Goal: Task Accomplishment & Management: Use online tool/utility

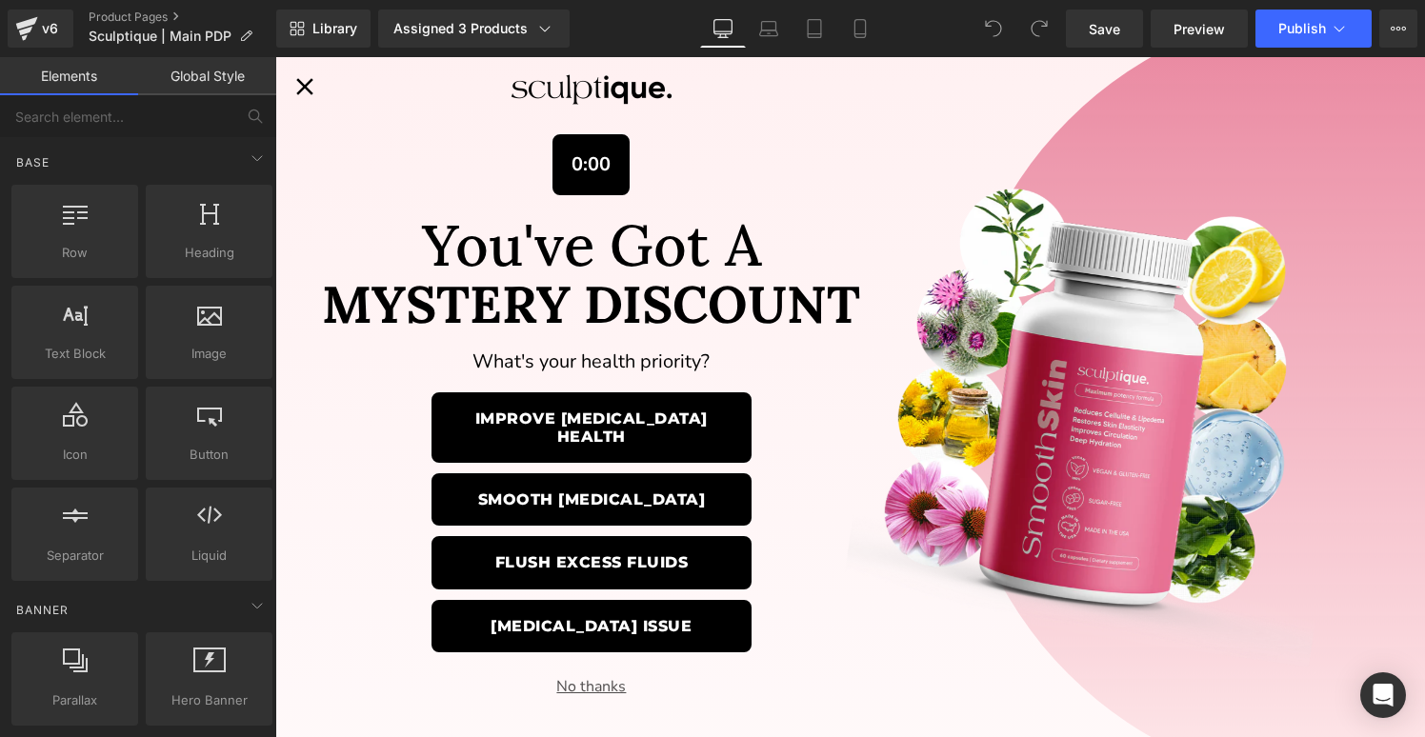
click at [306, 90] on icon "Close popup" at bounding box center [305, 86] width 29 height 29
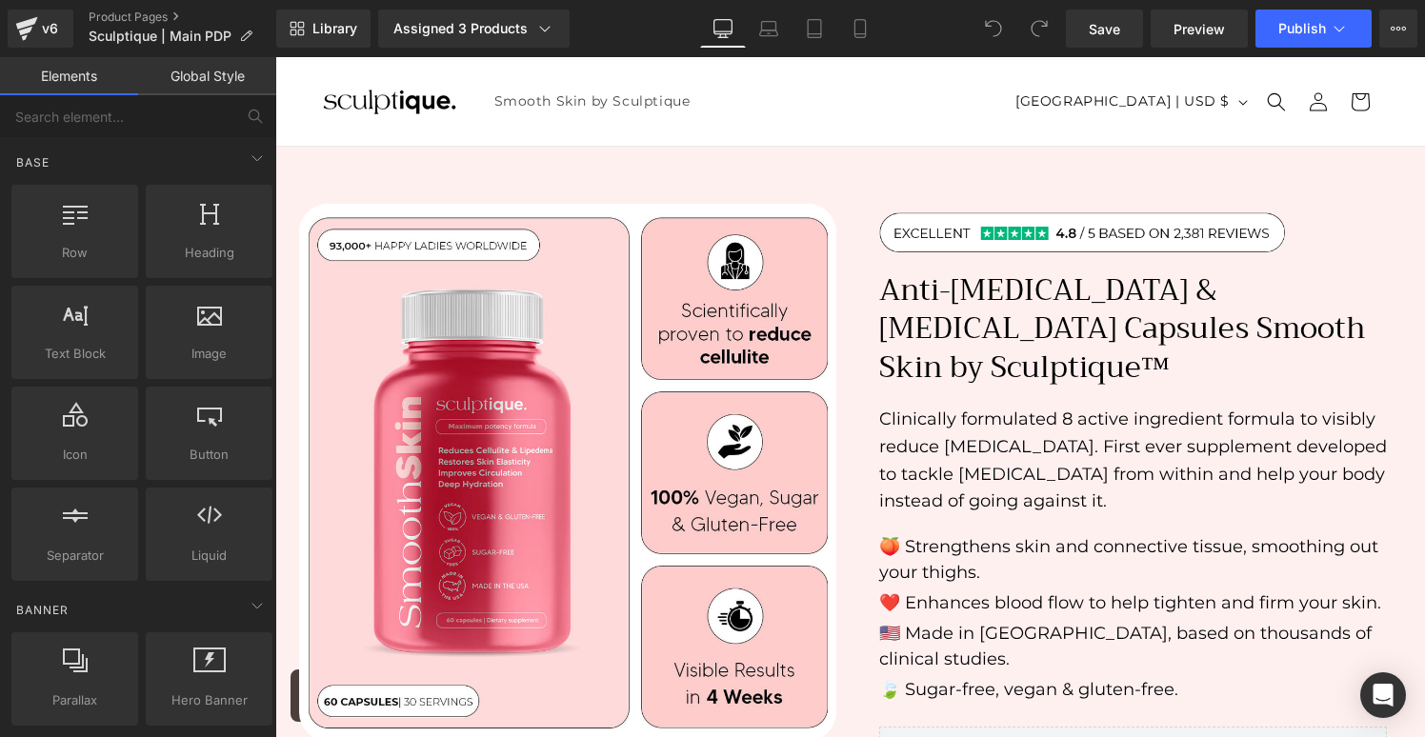
click at [747, 93] on header "Smooth Skin by Sculptique Log in Country/region [GEOGRAPHIC_DATA] | USD $ Searc…" at bounding box center [850, 101] width 1150 height 89
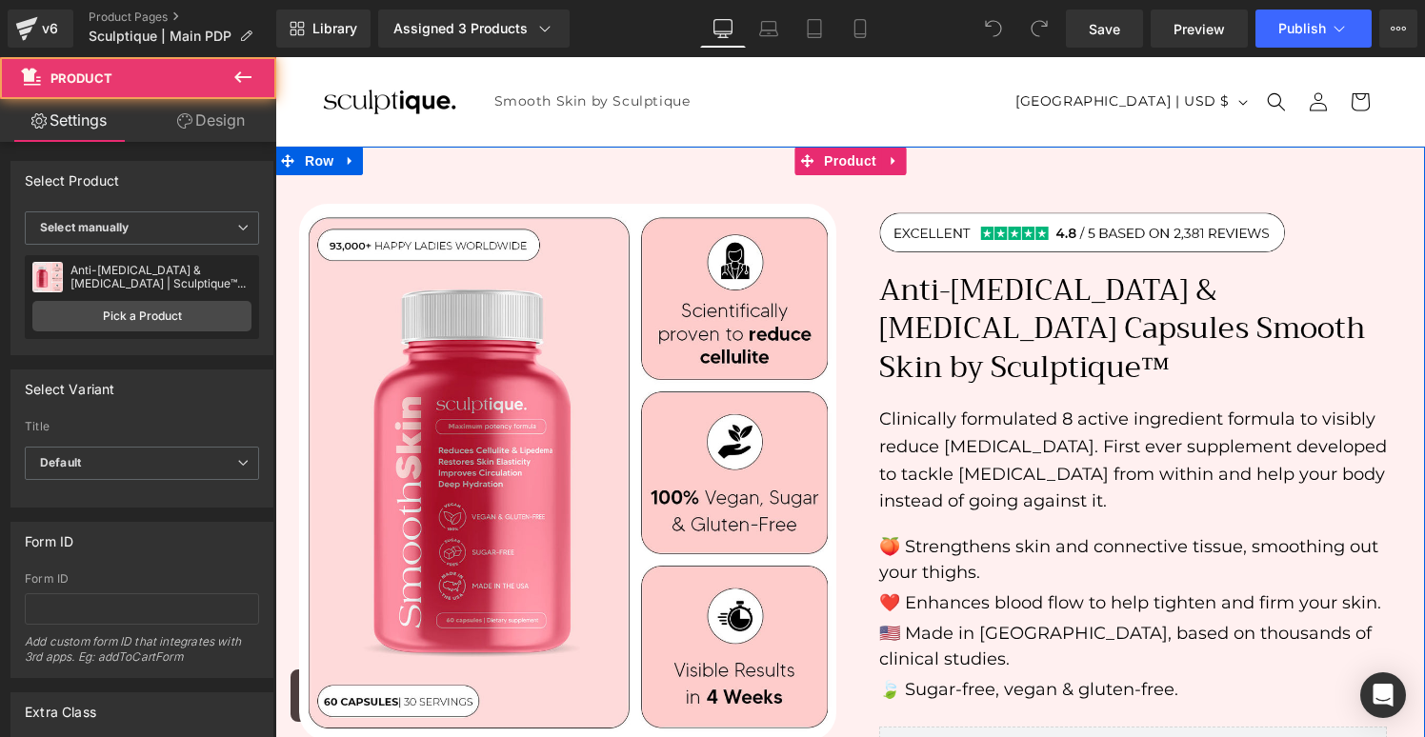
click at [732, 165] on div "Sale Off (P) Image" at bounding box center [850, 634] width 1150 height 975
click at [734, 159] on div "Sale Off (P) Image" at bounding box center [850, 634] width 1150 height 975
click at [456, 157] on div "Sale Off (P) Image" at bounding box center [850, 634] width 1150 height 975
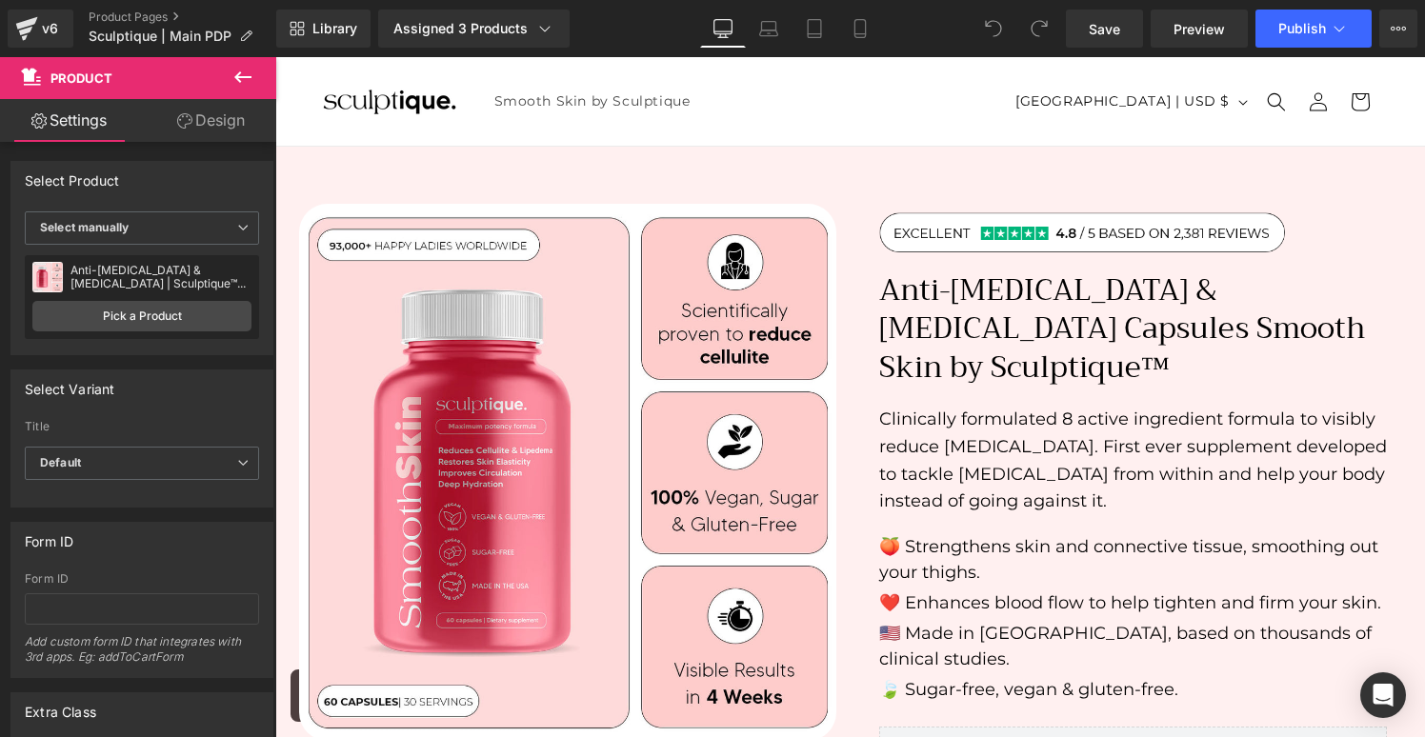
click at [248, 75] on icon at bounding box center [242, 77] width 23 height 23
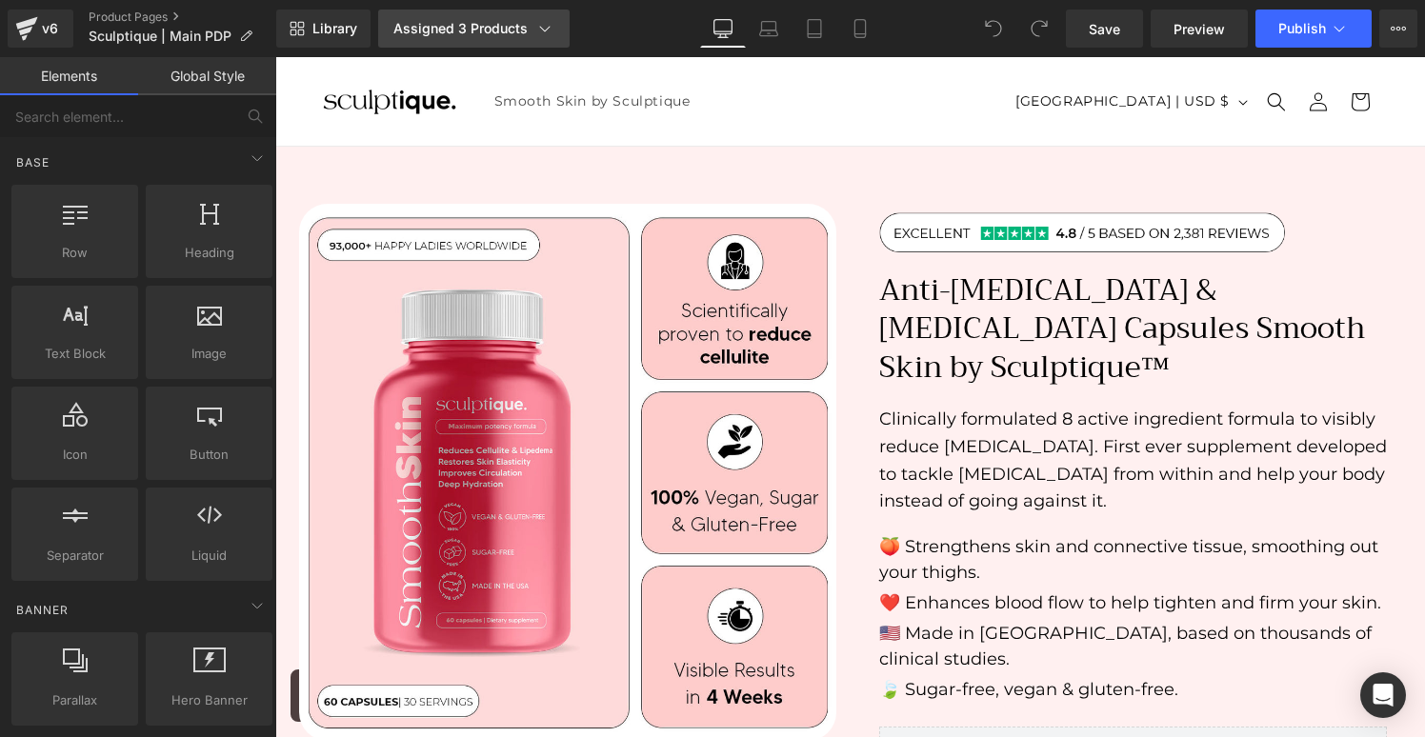
click at [540, 31] on icon at bounding box center [544, 28] width 19 height 19
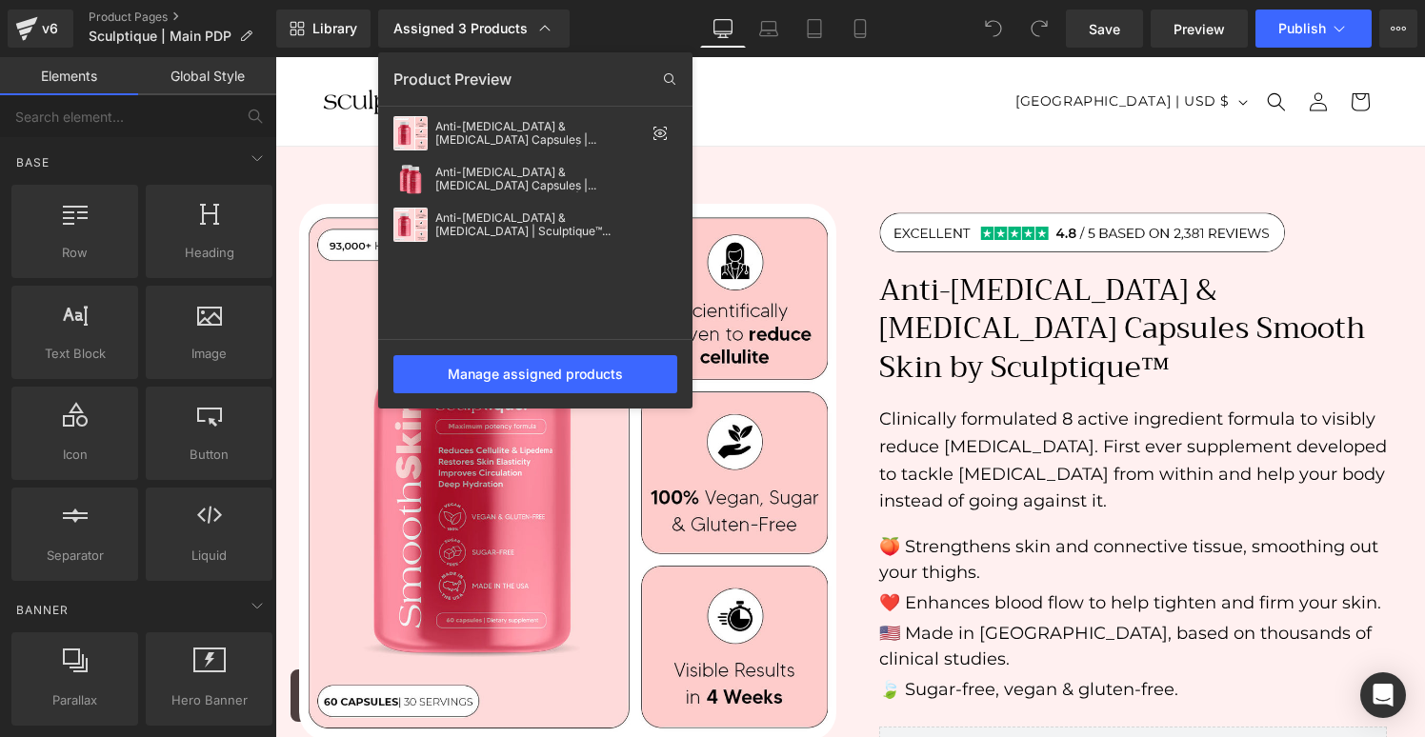
click at [815, 140] on div at bounding box center [850, 397] width 1150 height 680
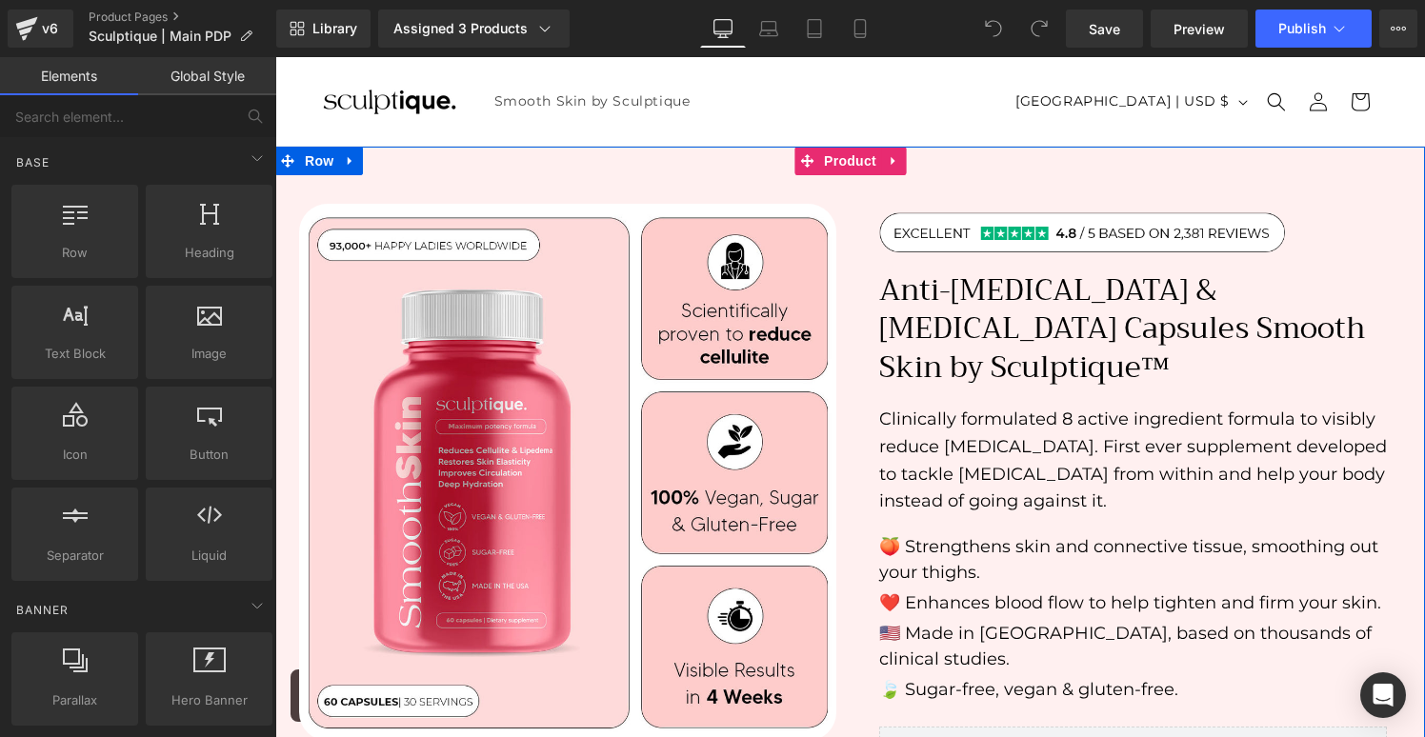
click at [794, 166] on div "Sale Off (P) Image" at bounding box center [850, 634] width 1150 height 975
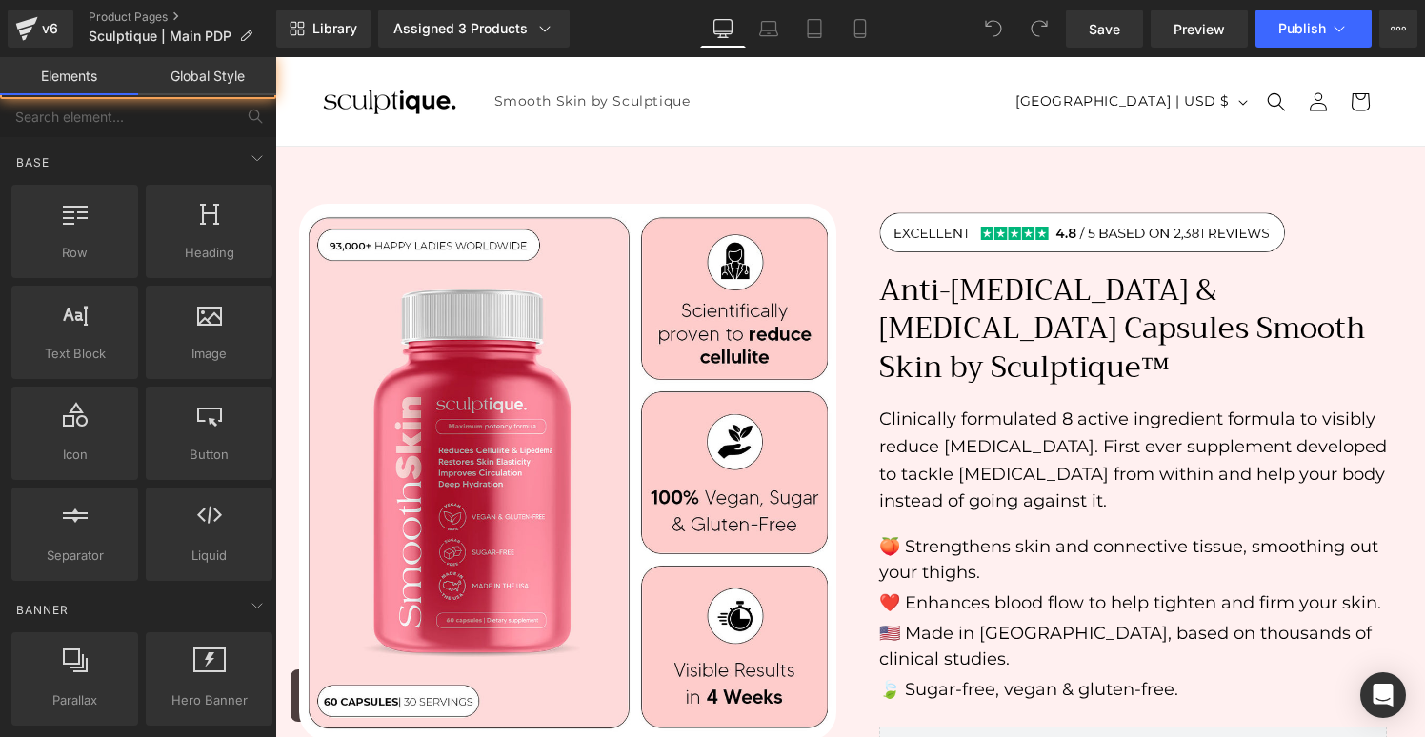
click at [756, 110] on header "Smooth Skin by Sculptique Log in Country/region [GEOGRAPHIC_DATA] | USD $ Searc…" at bounding box center [850, 101] width 1150 height 89
click at [741, 90] on header "Smooth Skin by Sculptique Log in Country/region [GEOGRAPHIC_DATA] | USD $ Searc…" at bounding box center [850, 101] width 1150 height 89
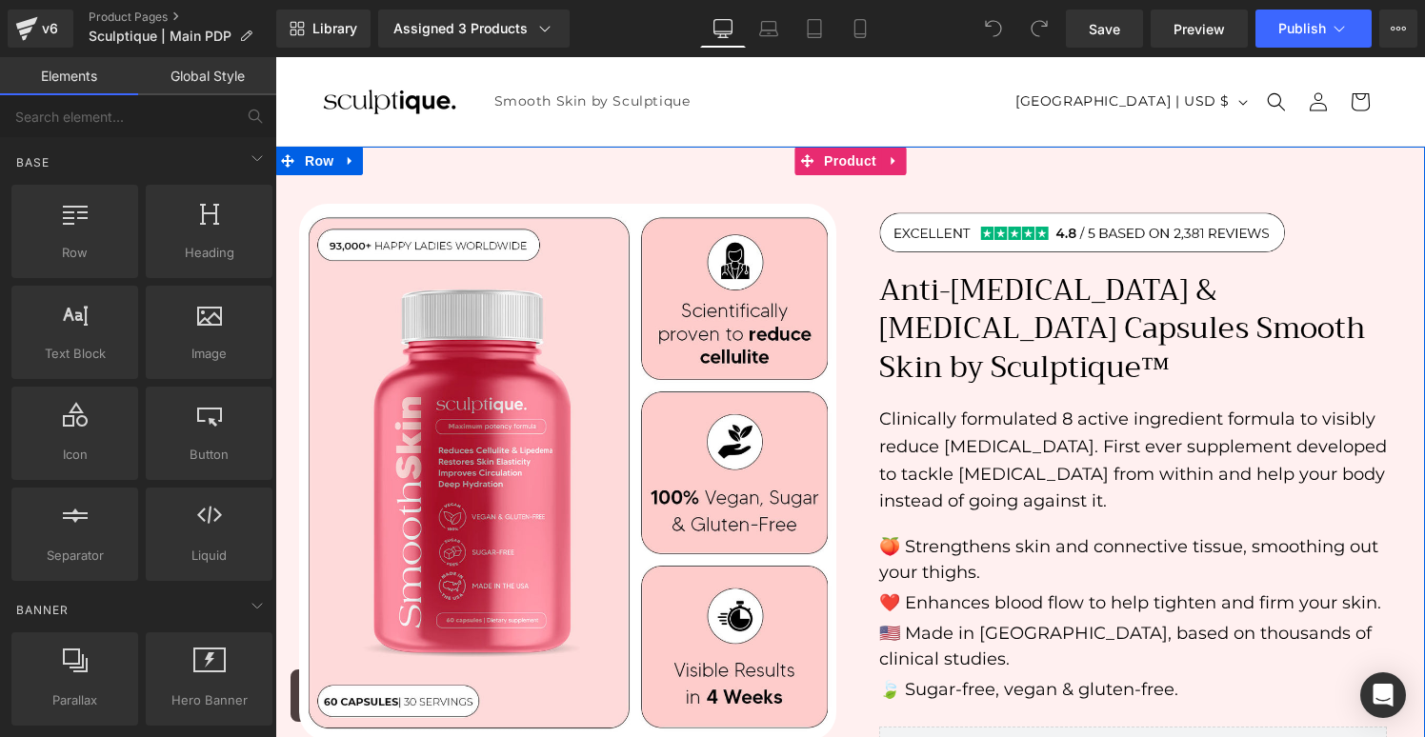
click at [684, 164] on div "Sale Off (P) Image" at bounding box center [850, 634] width 1150 height 975
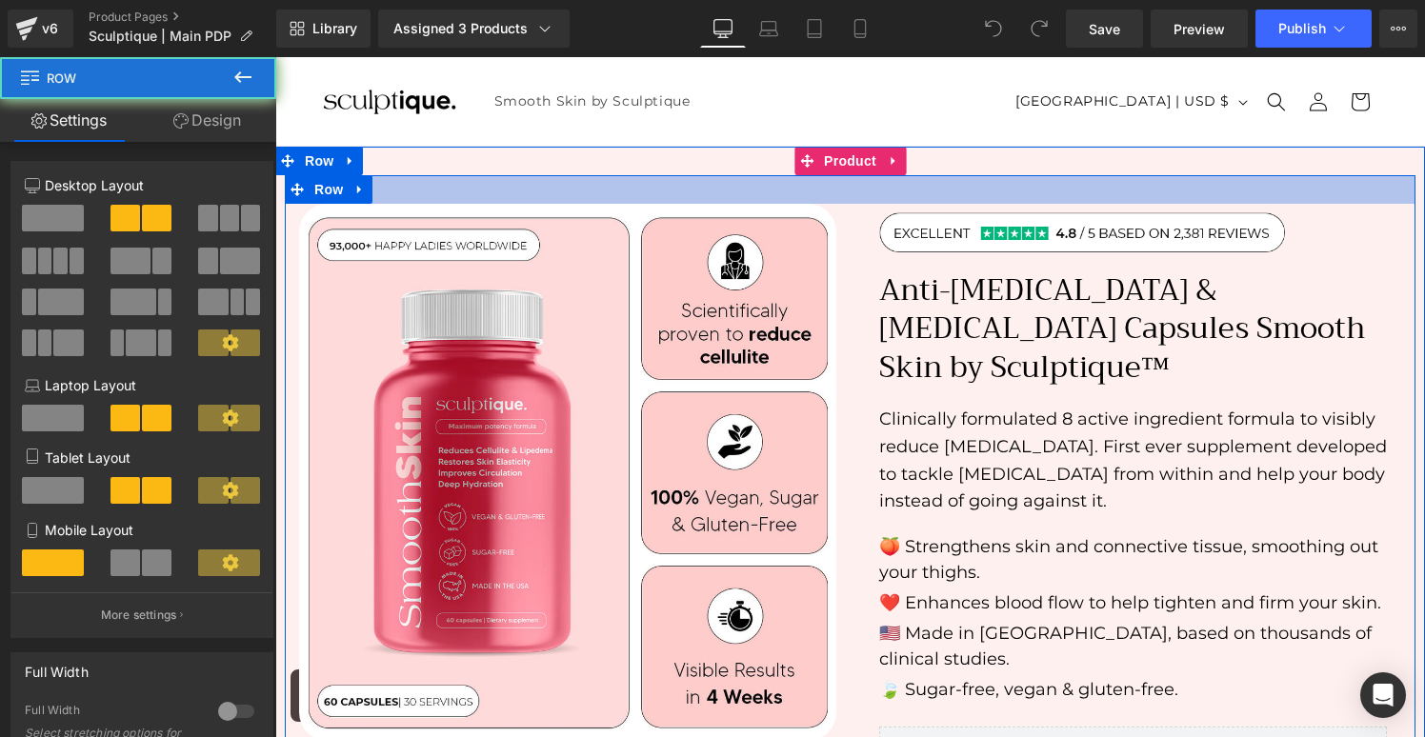
click at [673, 191] on div at bounding box center [850, 189] width 1131 height 29
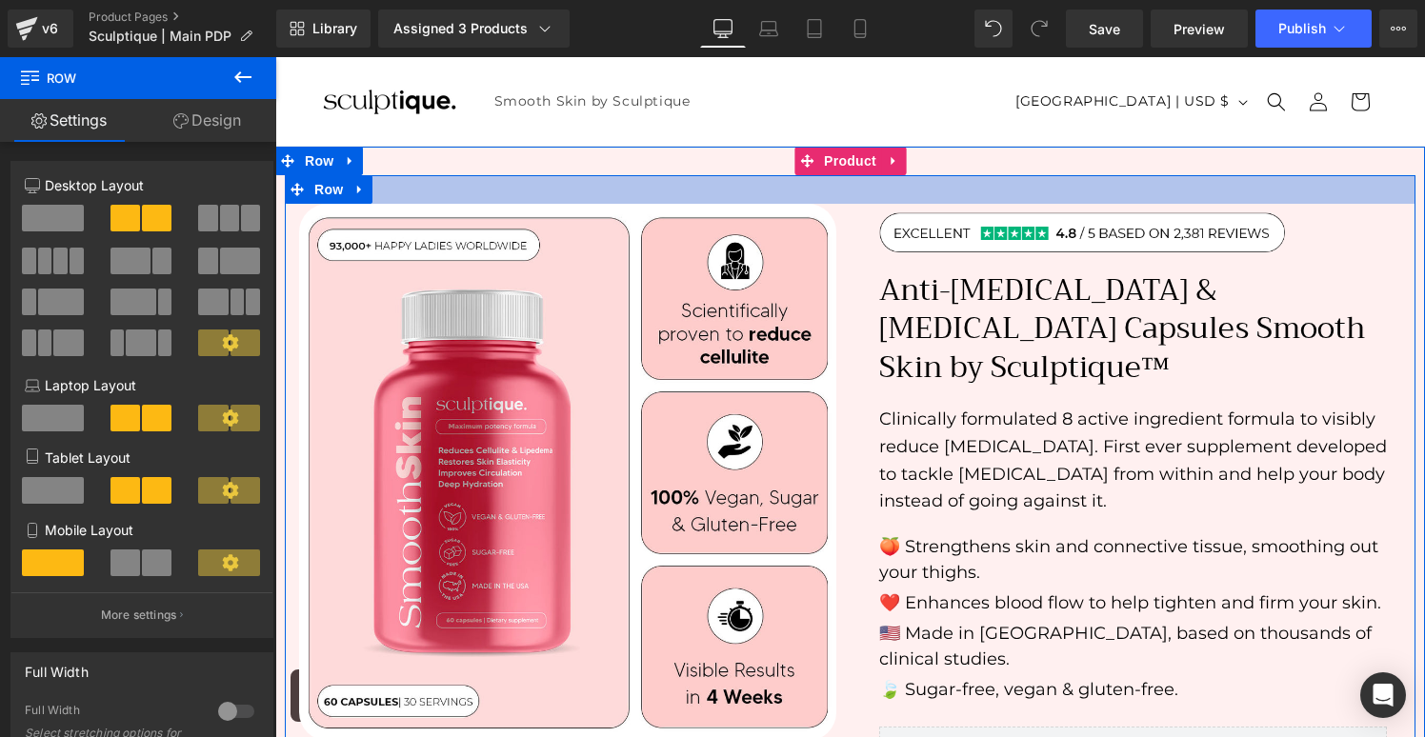
click at [642, 190] on div at bounding box center [850, 189] width 1131 height 29
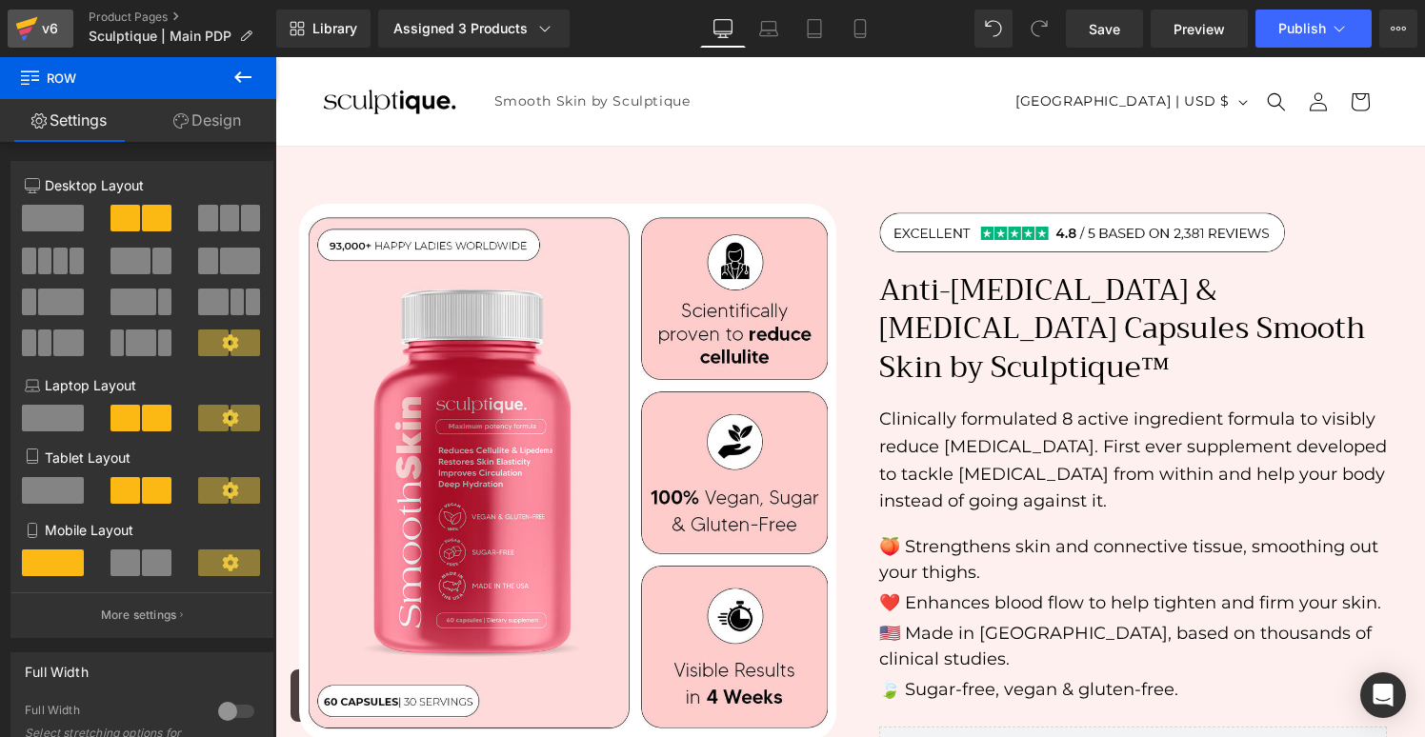
click at [30, 11] on icon at bounding box center [26, 29] width 23 height 48
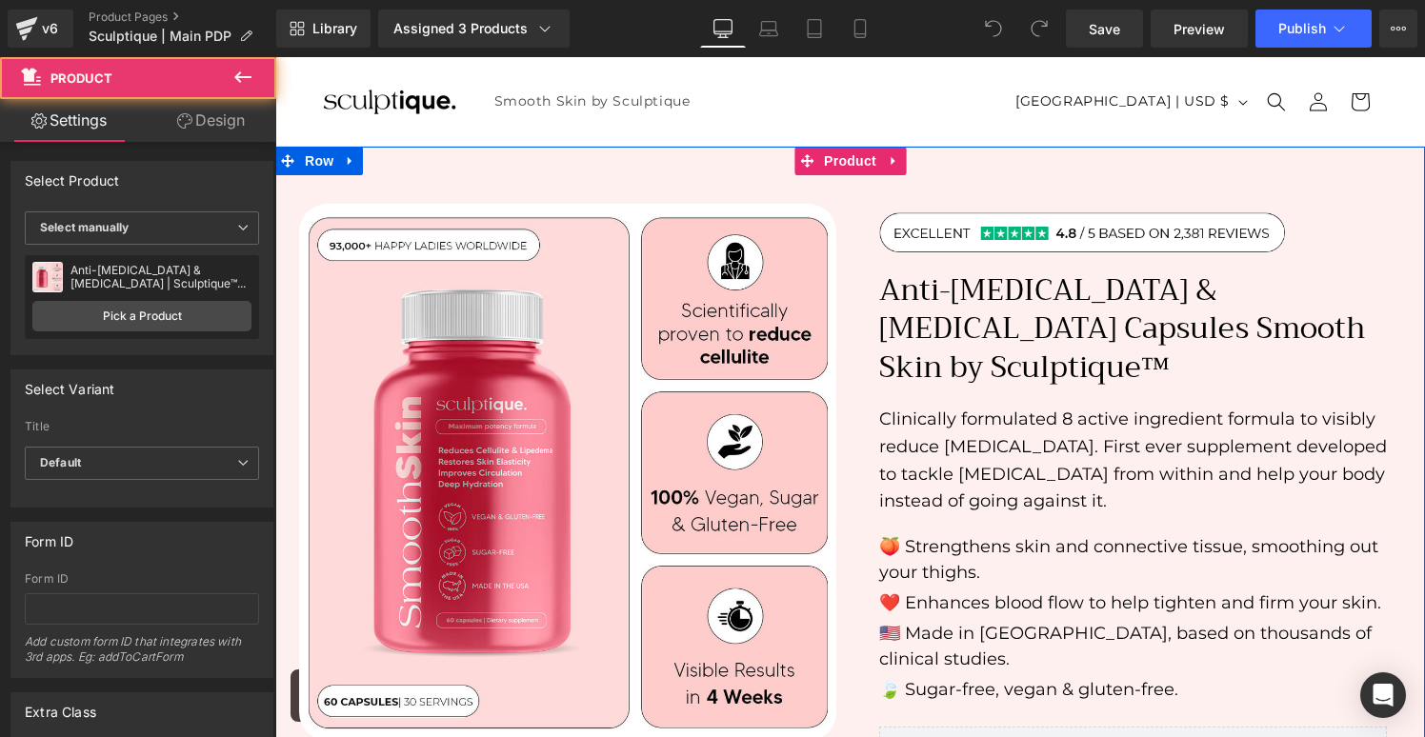
click at [438, 164] on div "Sale Off (P) Image" at bounding box center [850, 634] width 1150 height 975
click at [526, 156] on div "Sale Off (P) Image" at bounding box center [850, 634] width 1150 height 975
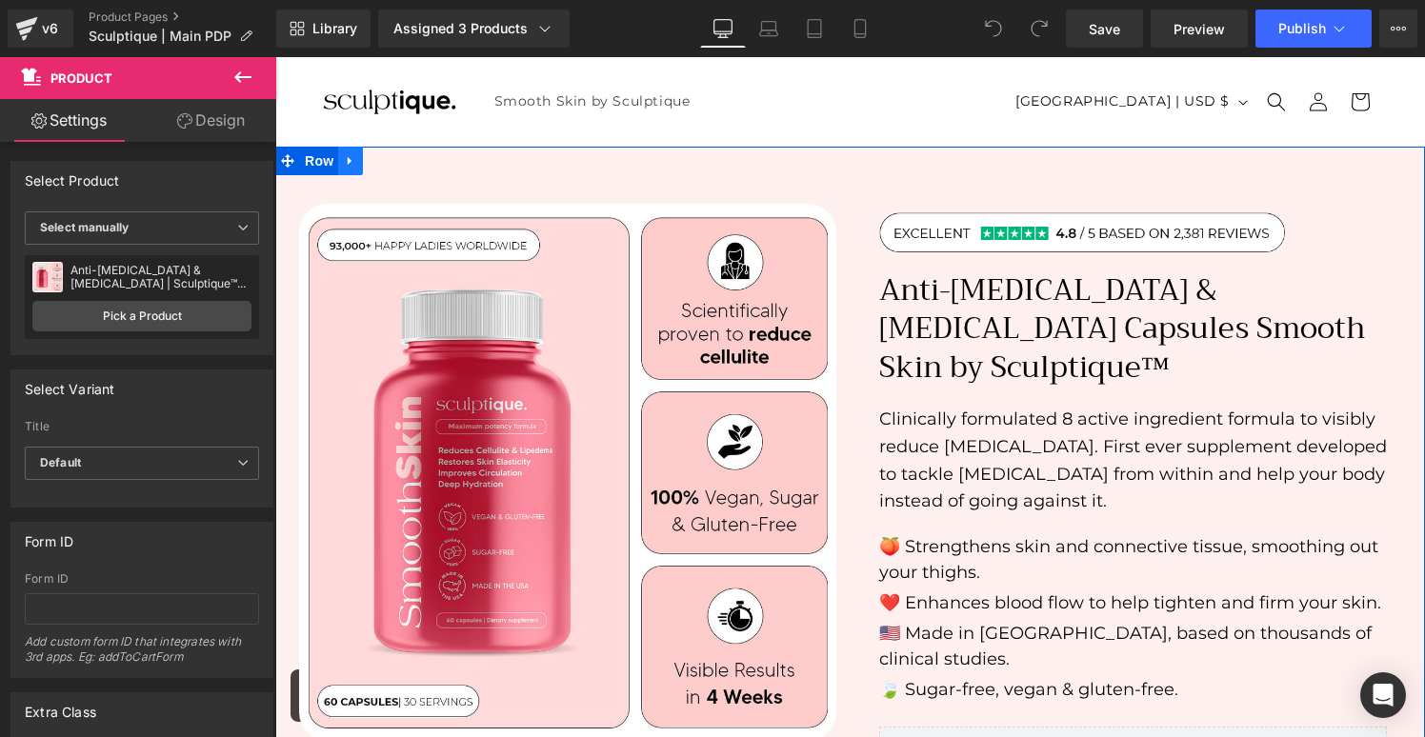
click at [352, 168] on link at bounding box center [350, 161] width 25 height 29
click at [368, 163] on link at bounding box center [375, 161] width 25 height 29
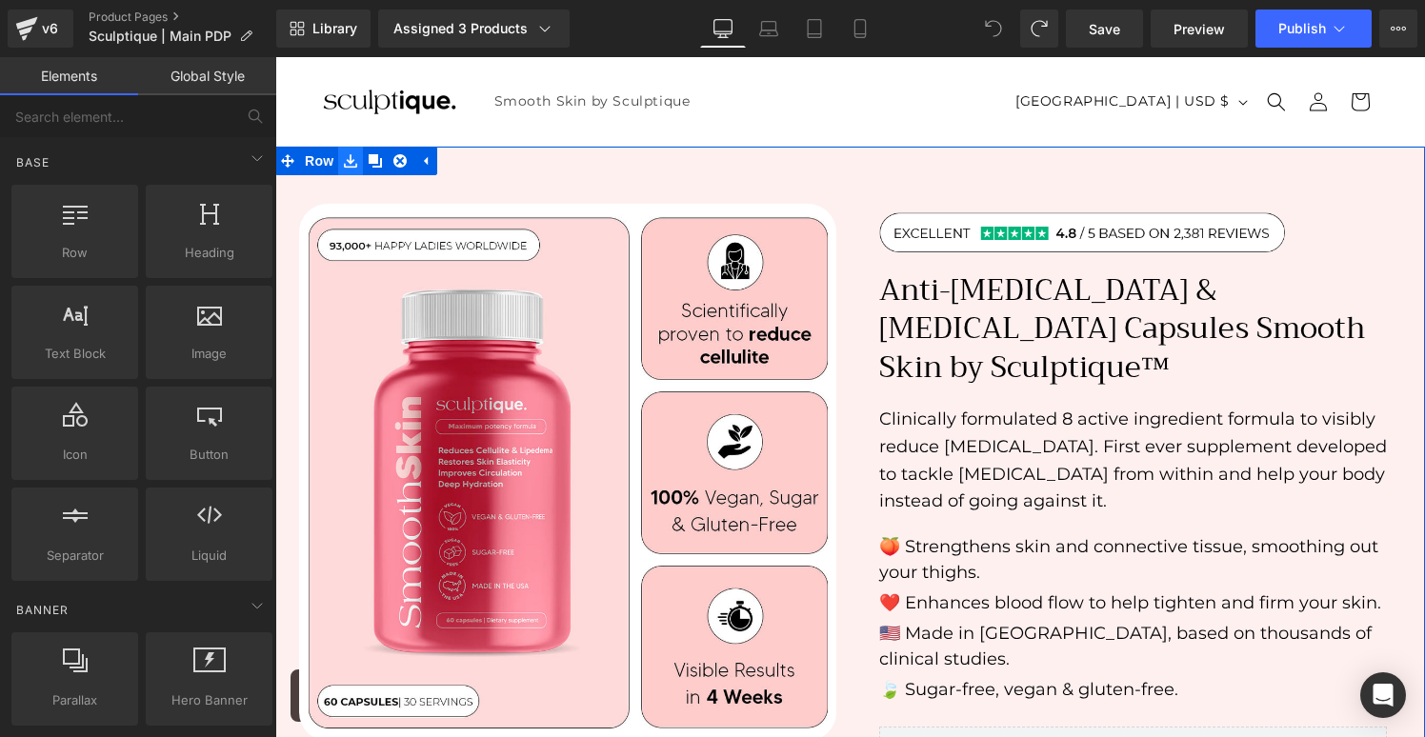
click at [356, 165] on icon at bounding box center [350, 160] width 13 height 13
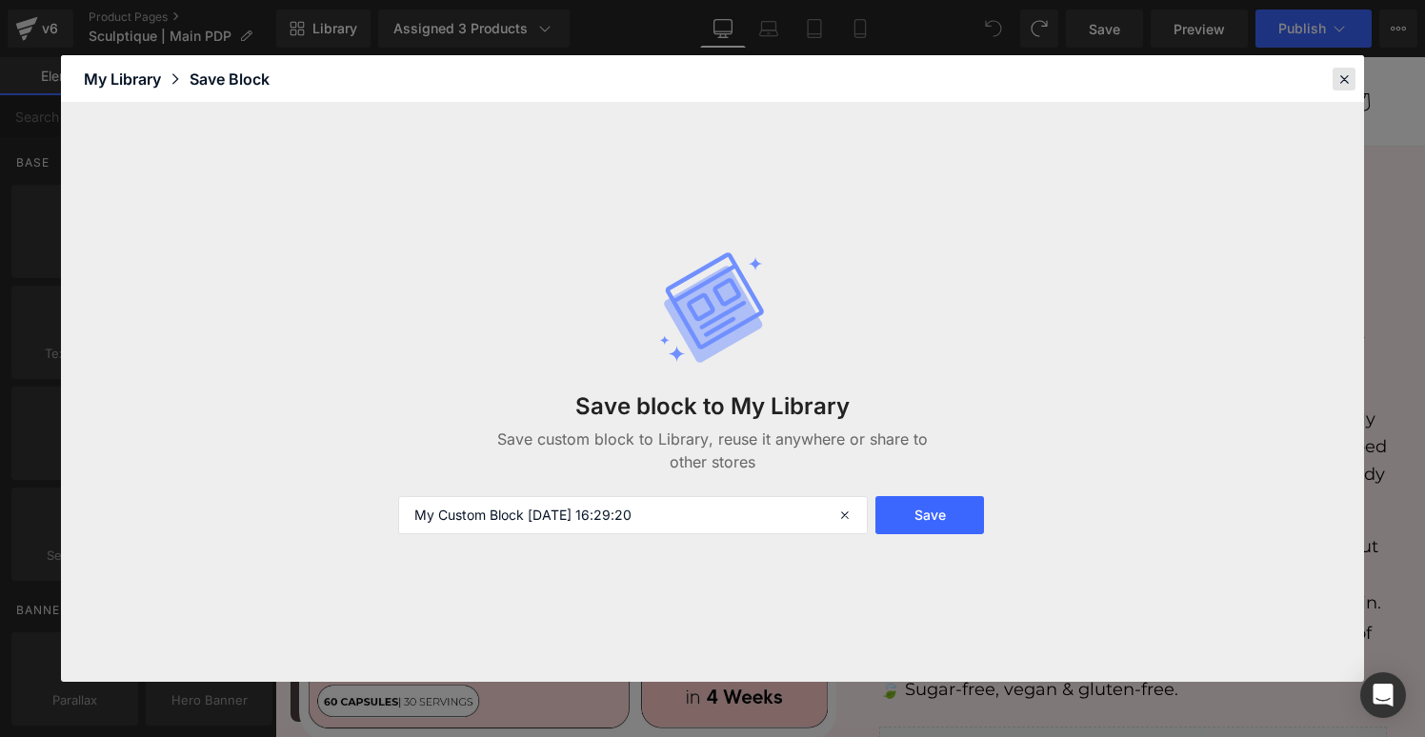
click at [1338, 74] on icon at bounding box center [1344, 78] width 17 height 17
